Goal: Task Accomplishment & Management: Use online tool/utility

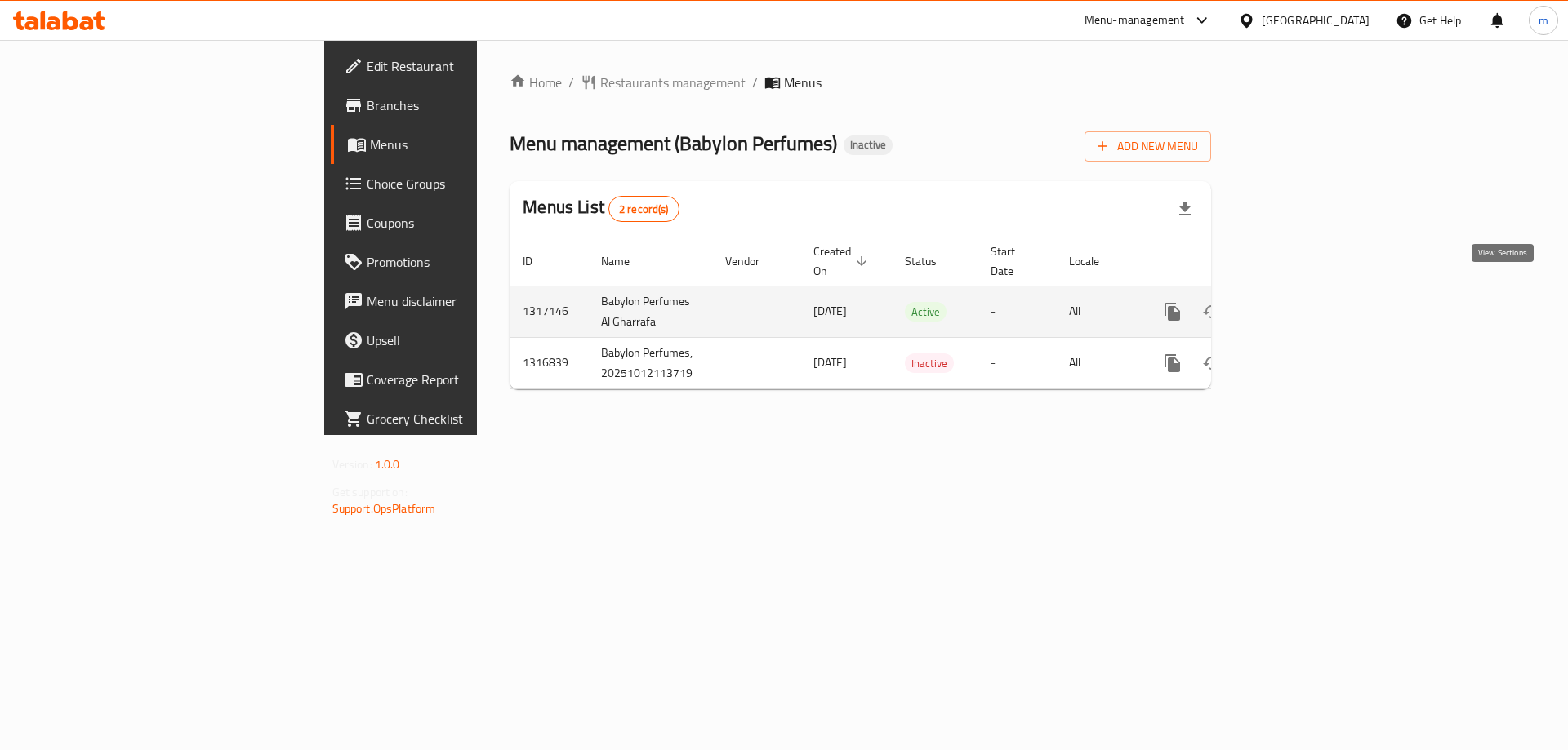
click at [1300, 302] on icon "enhanced table" at bounding box center [1290, 312] width 20 height 20
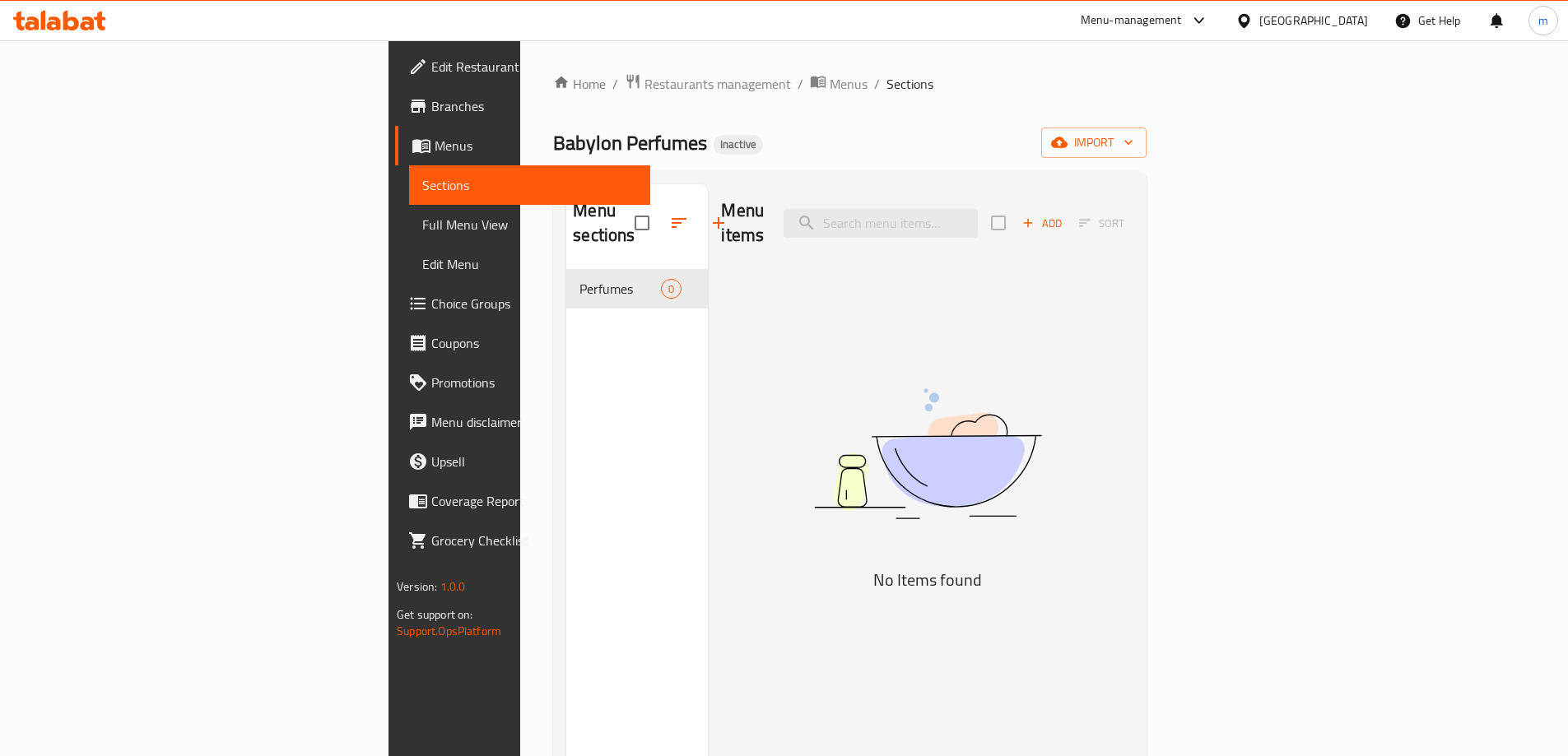
click at [1356, 20] on div "[GEOGRAPHIC_DATA]" at bounding box center [1313, 20] width 109 height 18
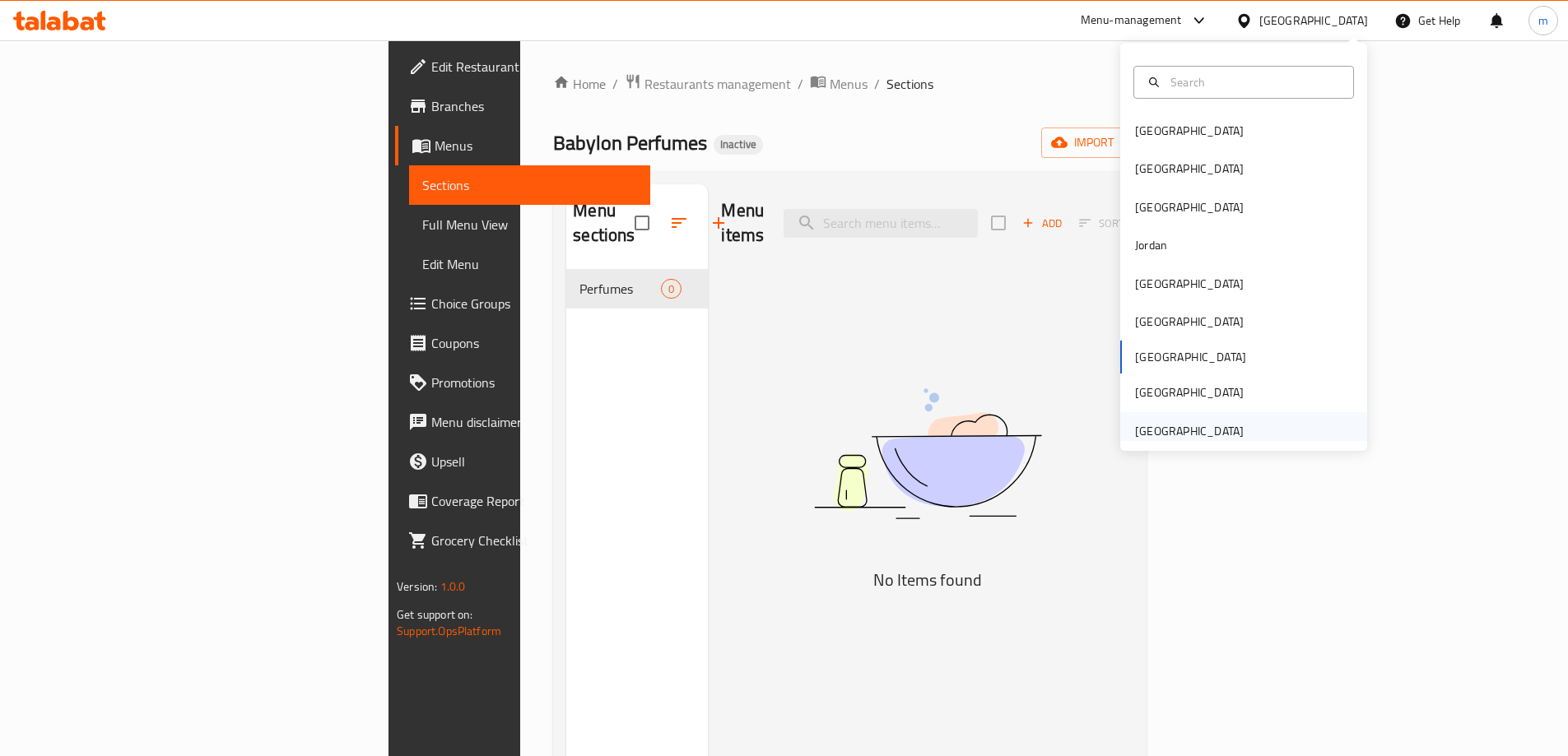
click at [1173, 430] on div "[GEOGRAPHIC_DATA]" at bounding box center [1189, 431] width 109 height 18
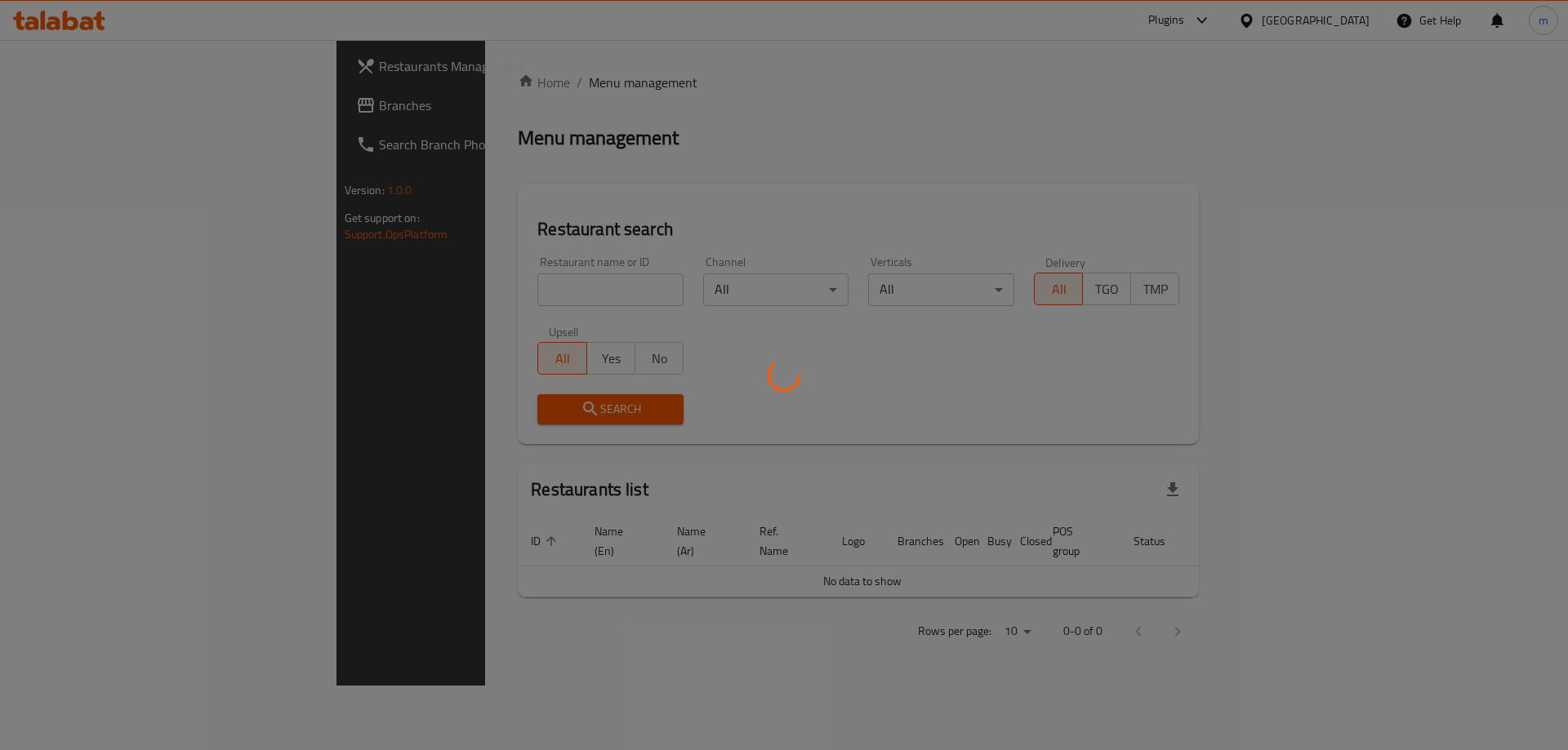
click at [1222, 17] on div at bounding box center [784, 375] width 1568 height 750
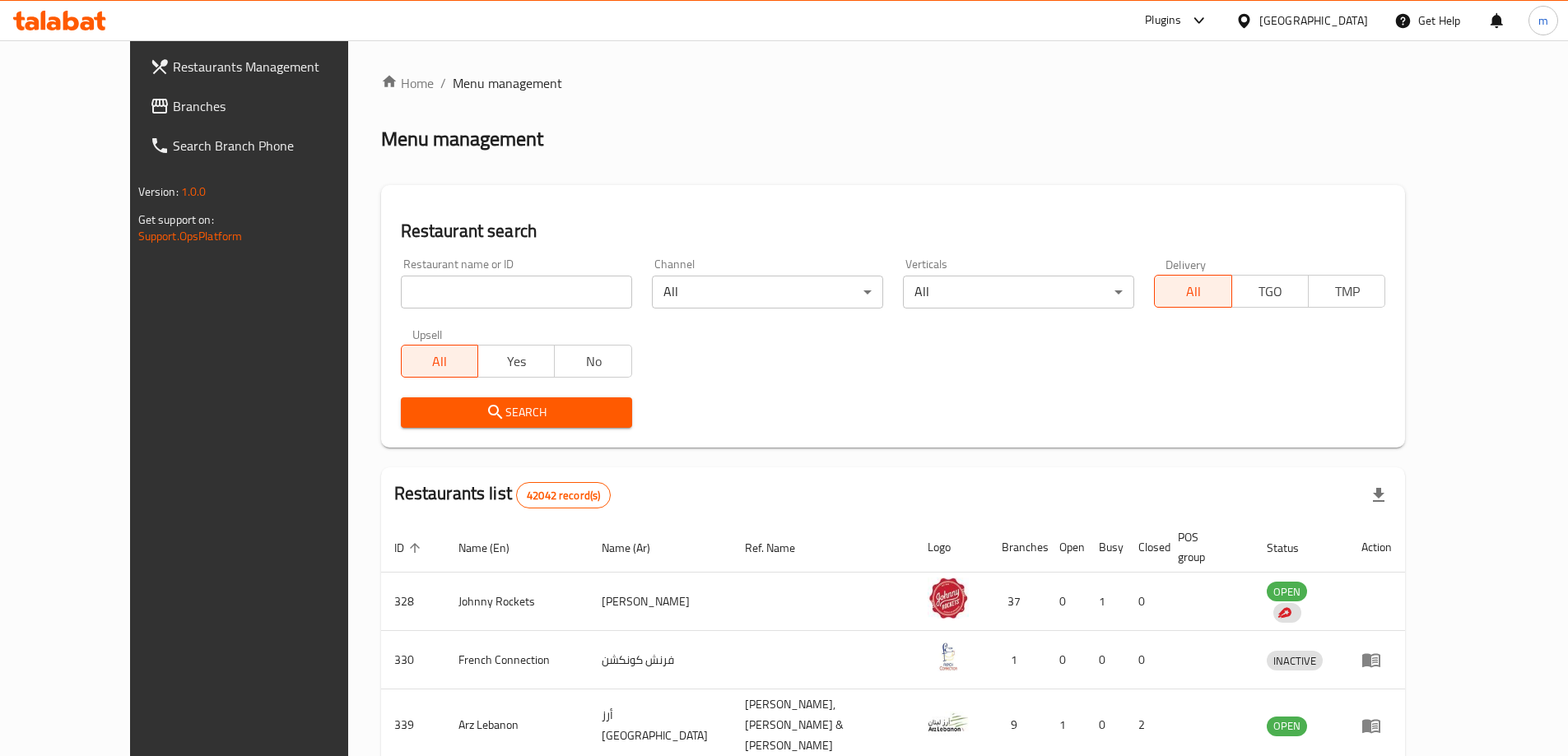
click at [1230, 17] on div "[GEOGRAPHIC_DATA]" at bounding box center [1301, 21] width 158 height 39
click at [1217, 19] on div "Plugins" at bounding box center [1176, 21] width 90 height 39
click at [1202, 17] on icon at bounding box center [1199, 20] width 20 height 20
click at [1117, 124] on div "Catalog" at bounding box center [1087, 110] width 247 height 38
